Goal: Information Seeking & Learning: Learn about a topic

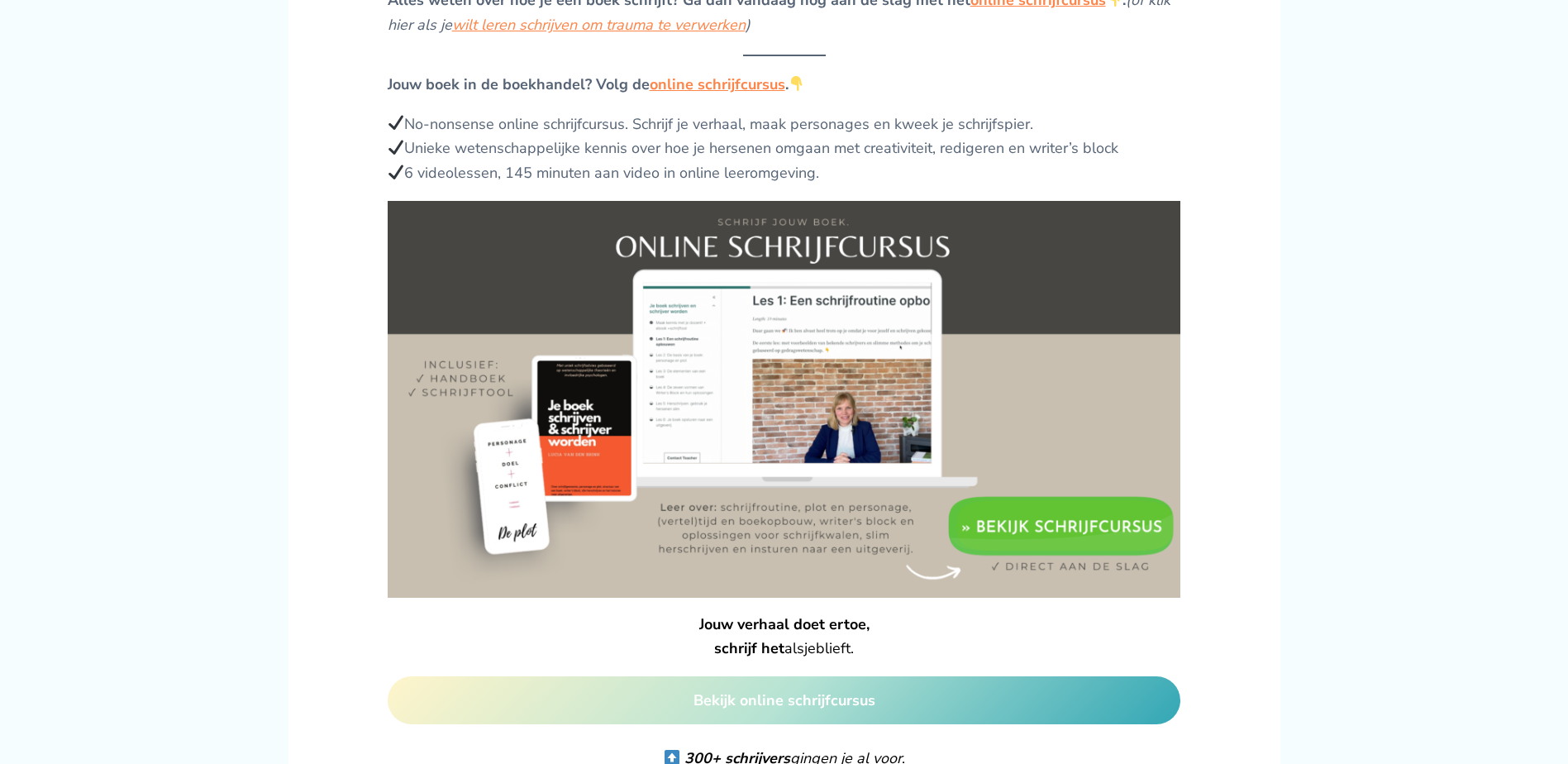
scroll to position [1819, 0]
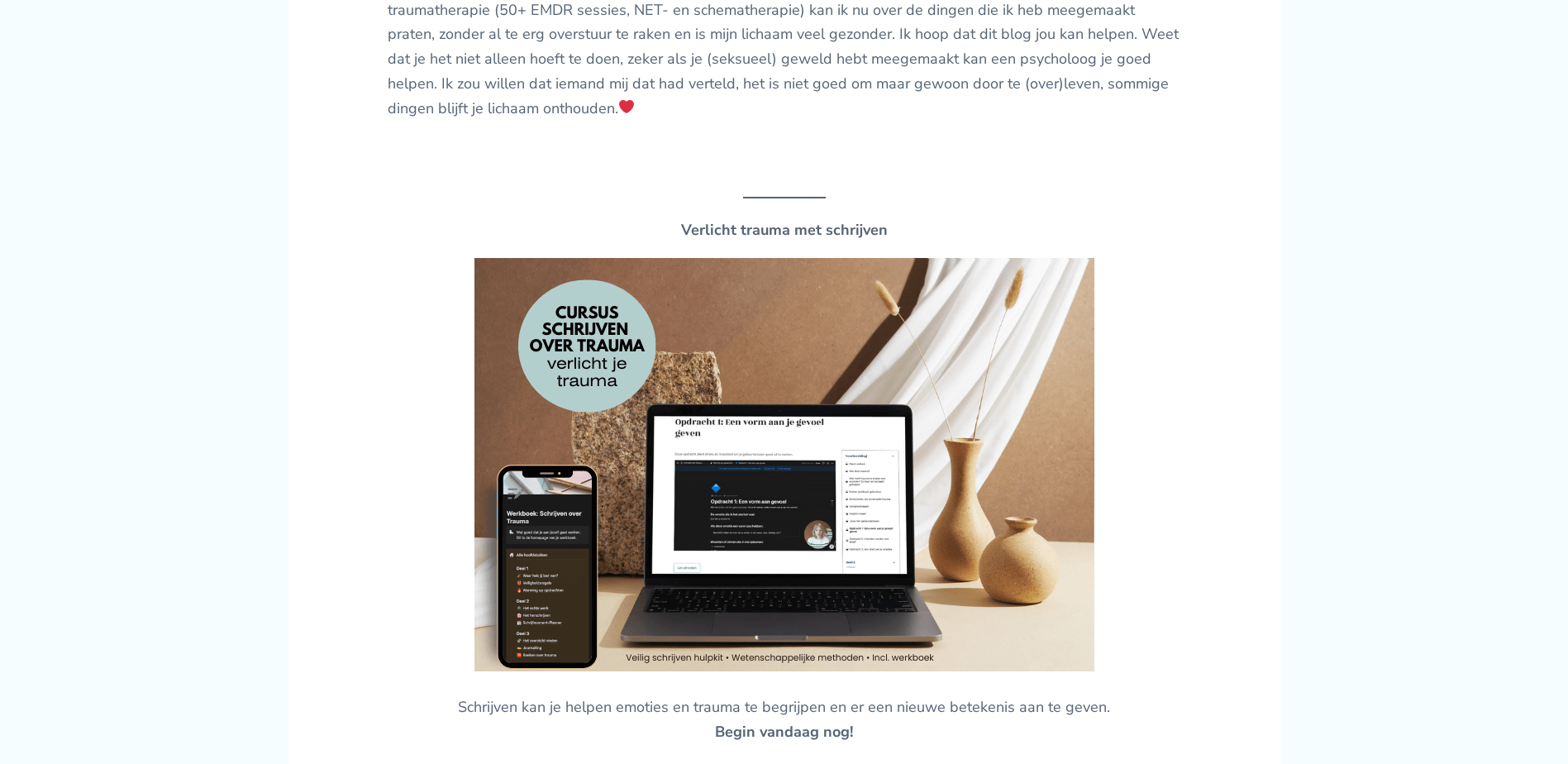
scroll to position [3556, 0]
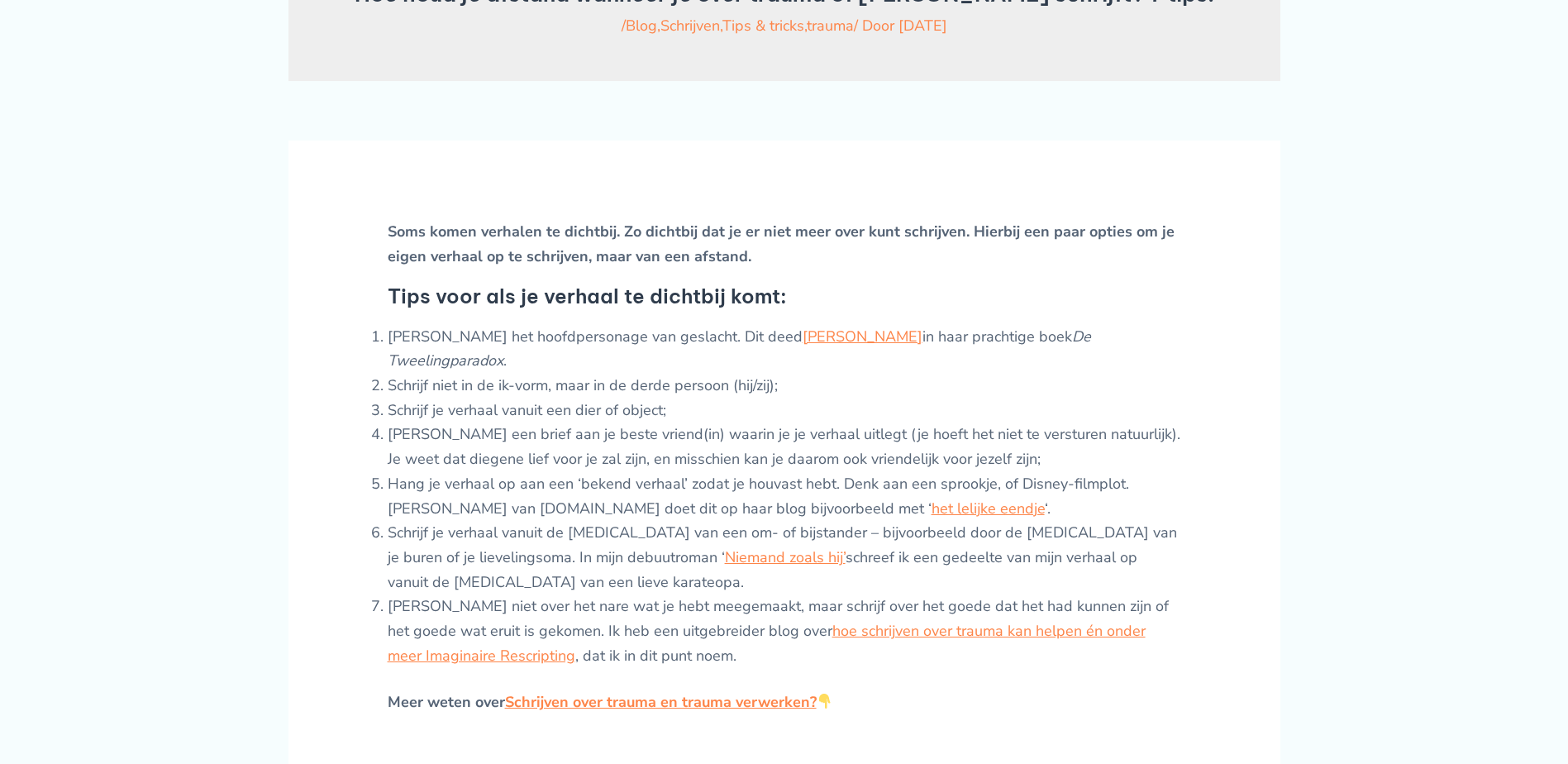
scroll to position [579, 0]
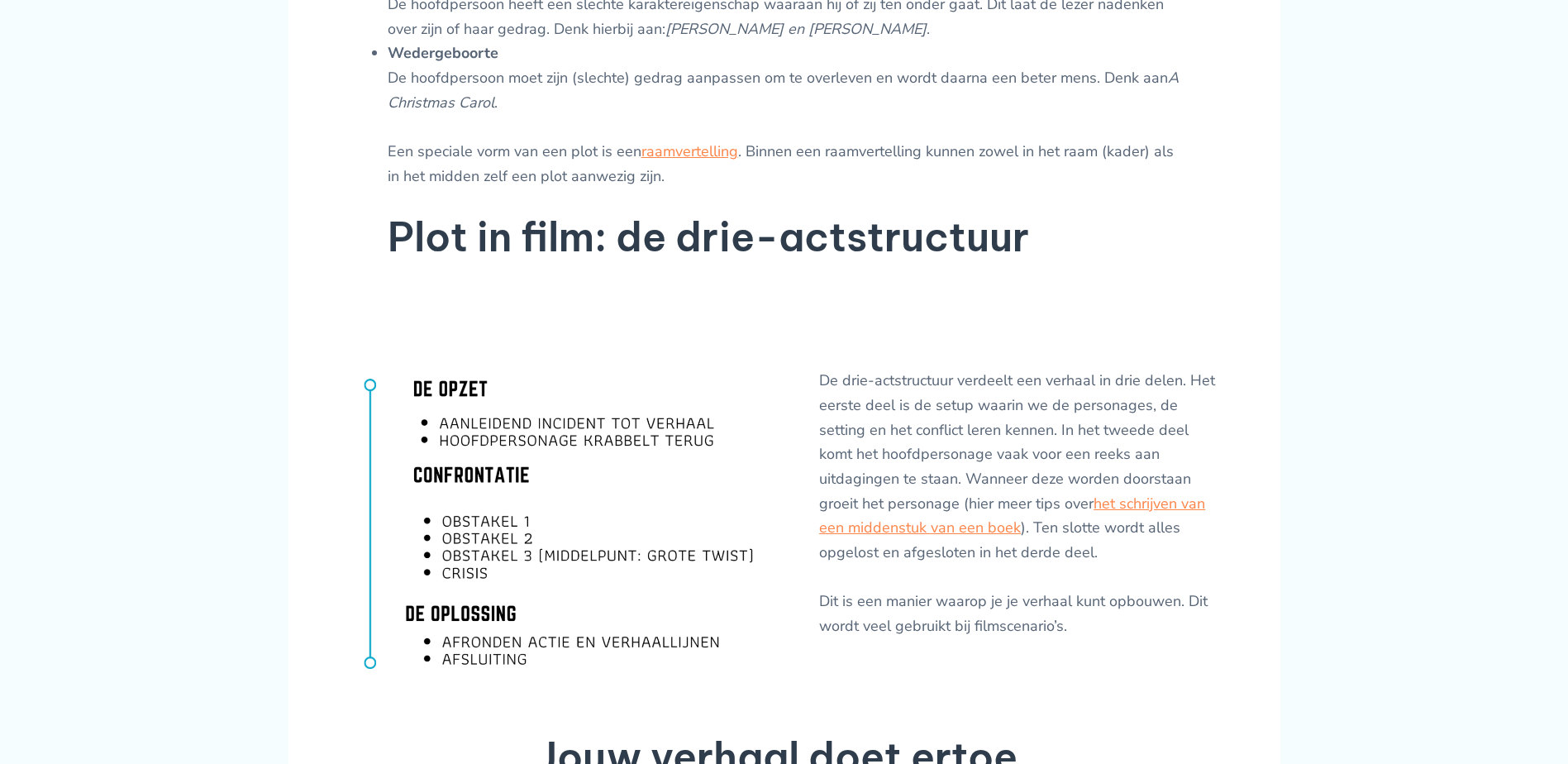
scroll to position [2646, 0]
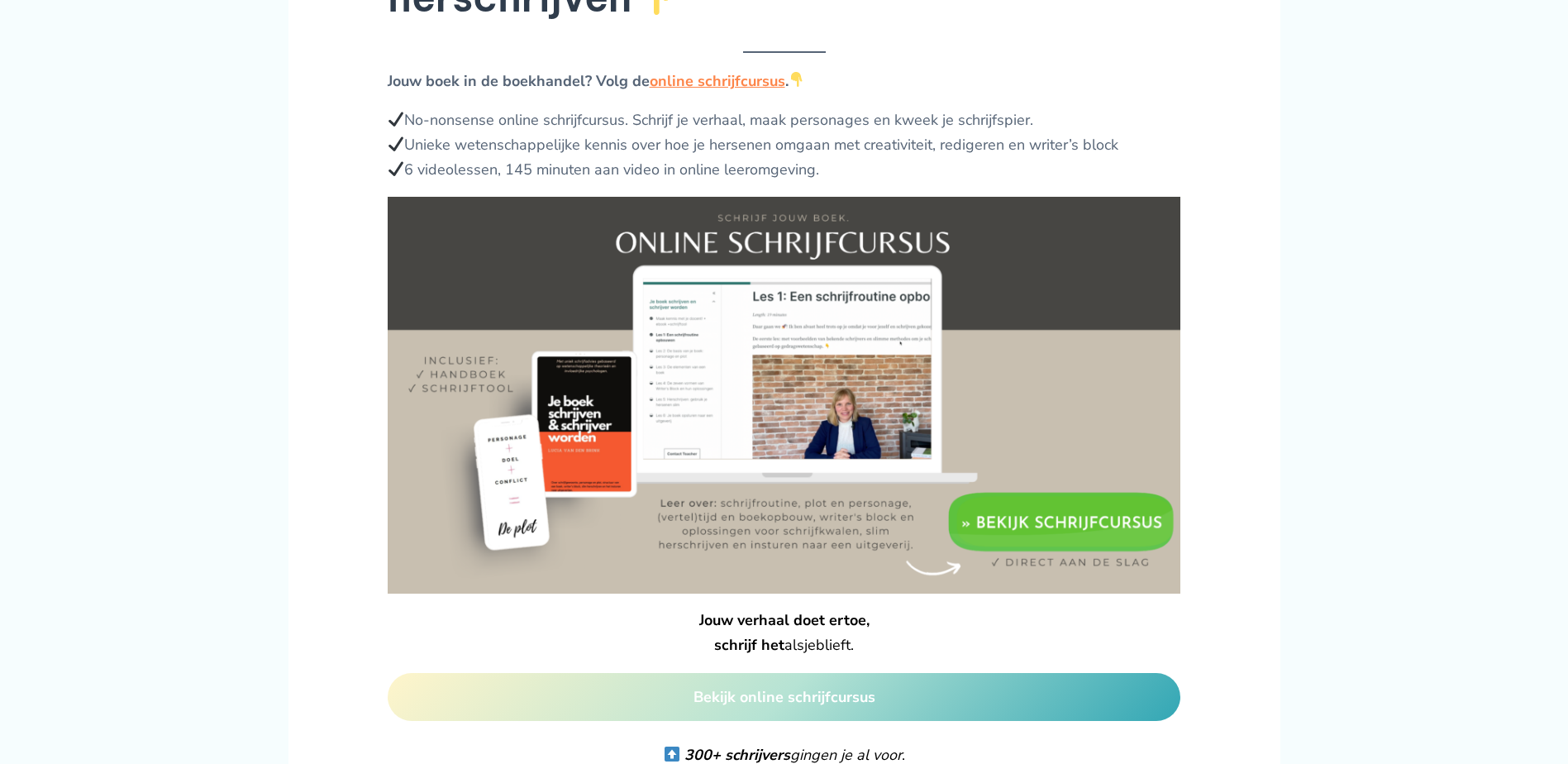
scroll to position [2894, 0]
